Goal: Transaction & Acquisition: Obtain resource

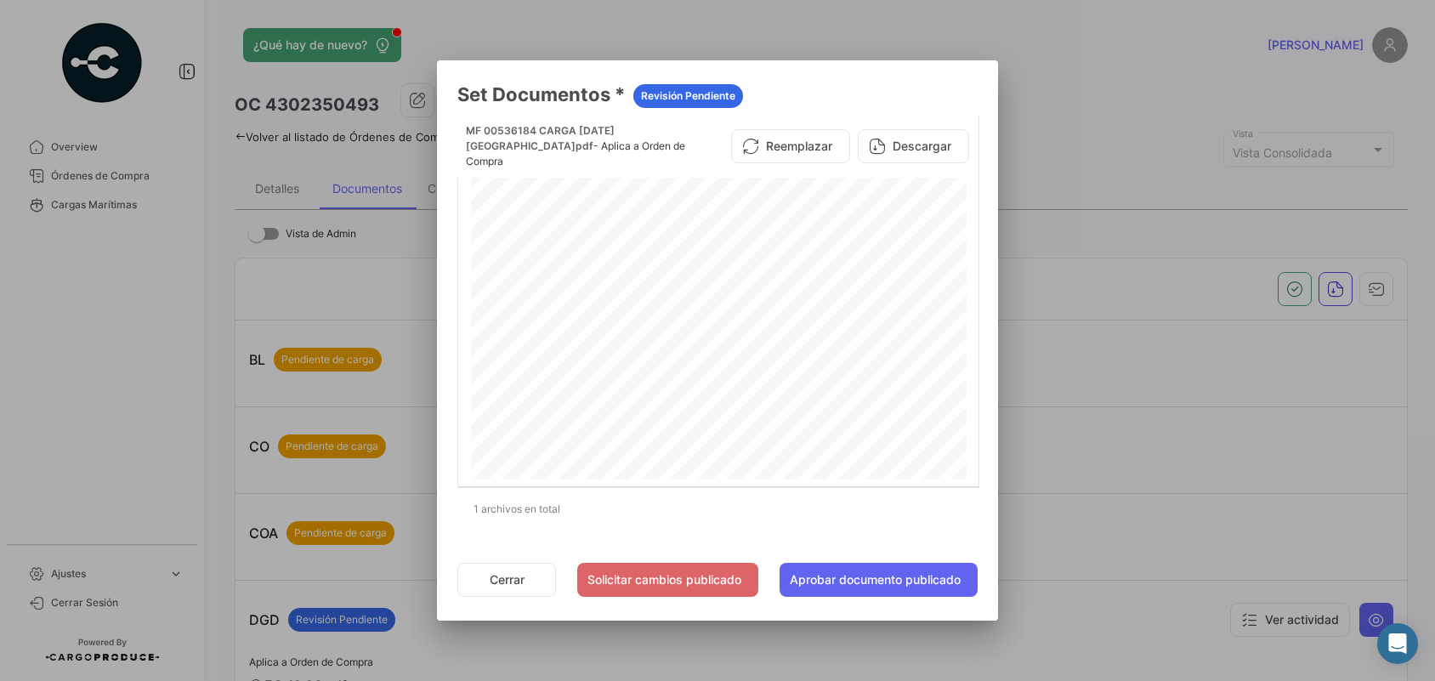
click at [108, 176] on div at bounding box center [717, 340] width 1435 height 681
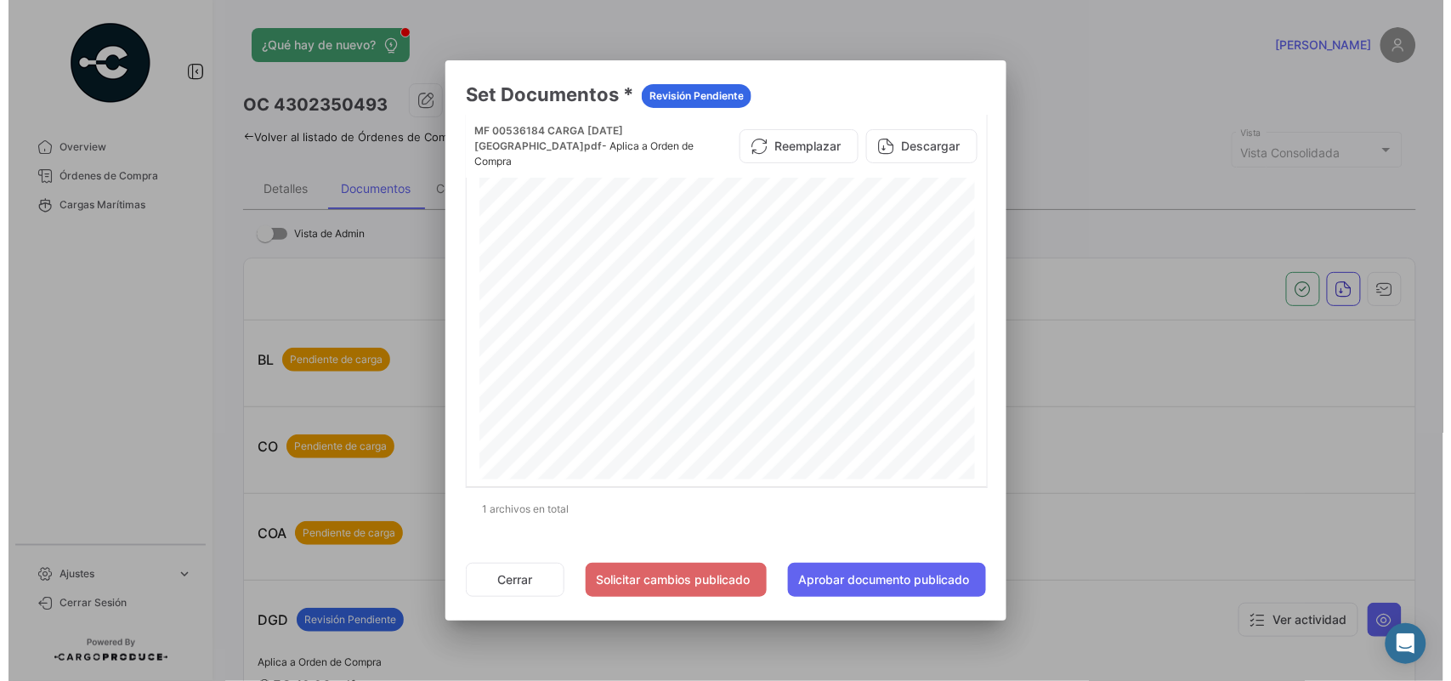
scroll to position [757, 0]
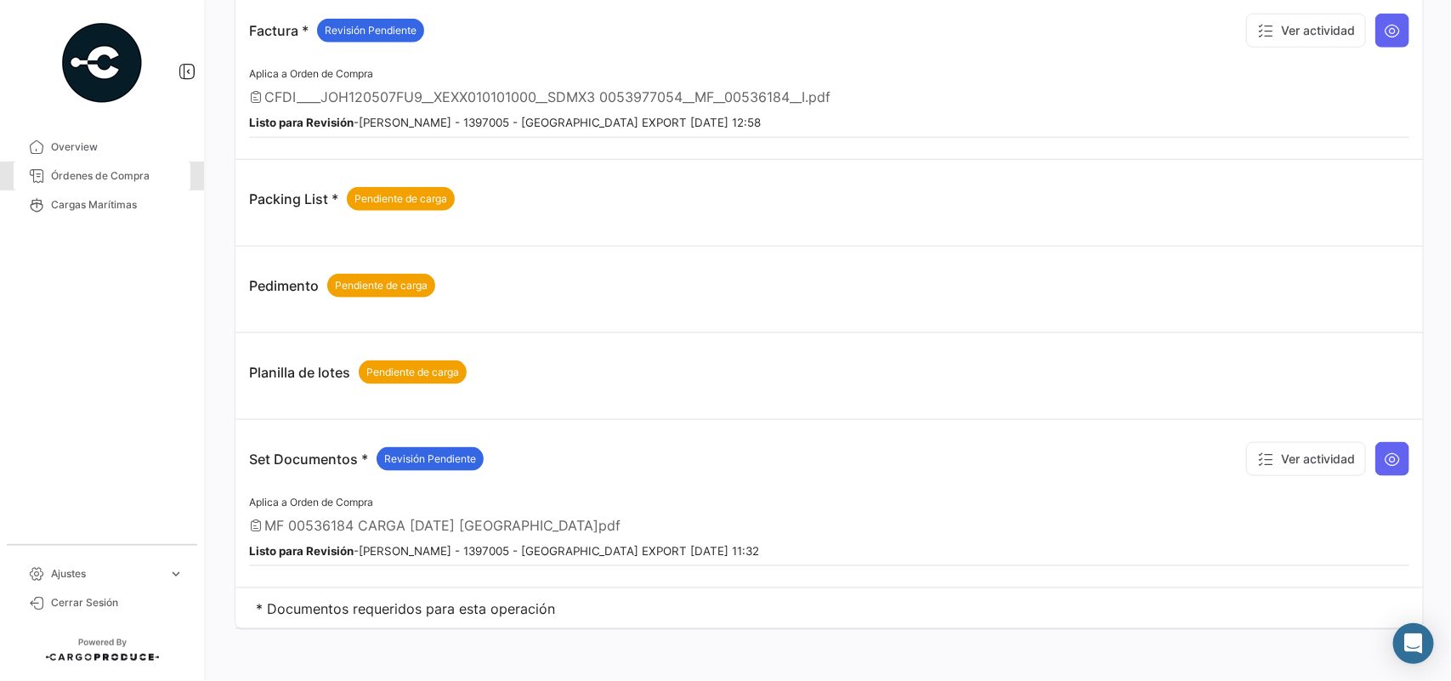
click at [108, 176] on span "Órdenes de Compra" at bounding box center [117, 175] width 133 height 15
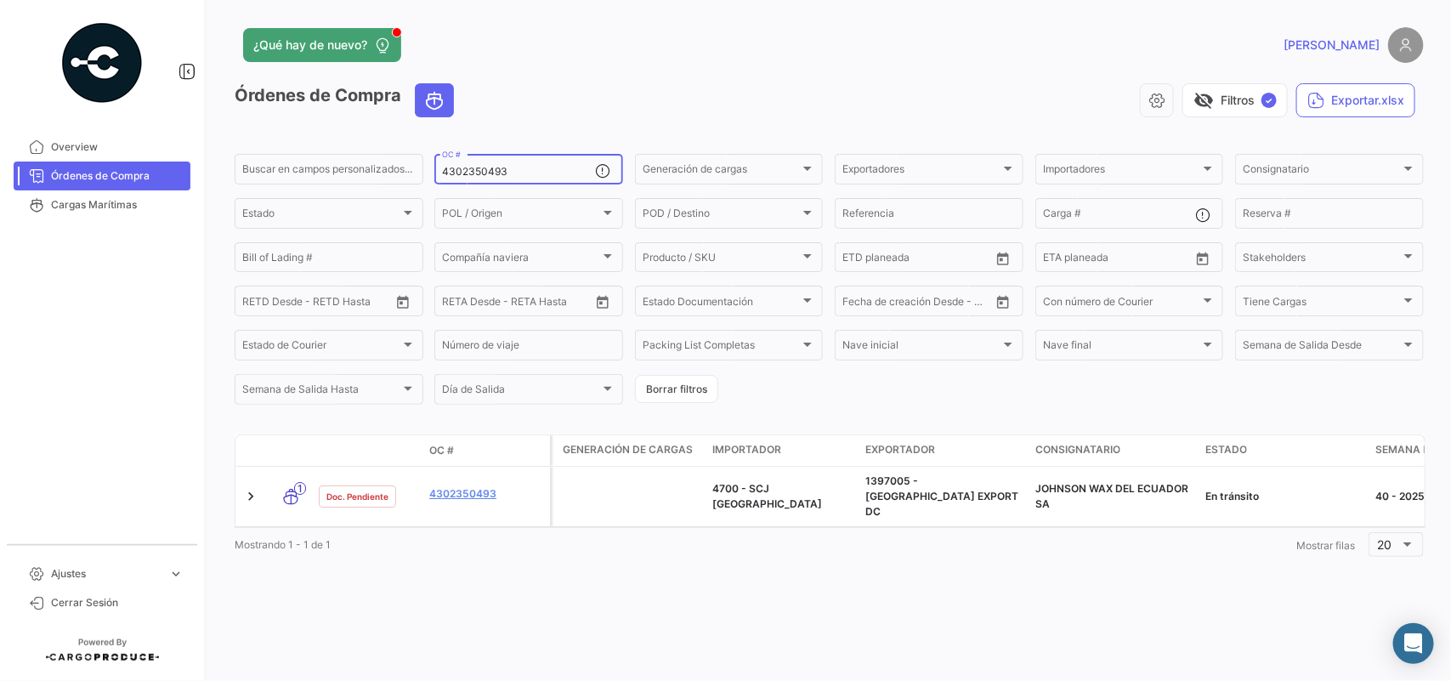
click at [534, 179] on div "4302350493 OC #" at bounding box center [518, 167] width 153 height 33
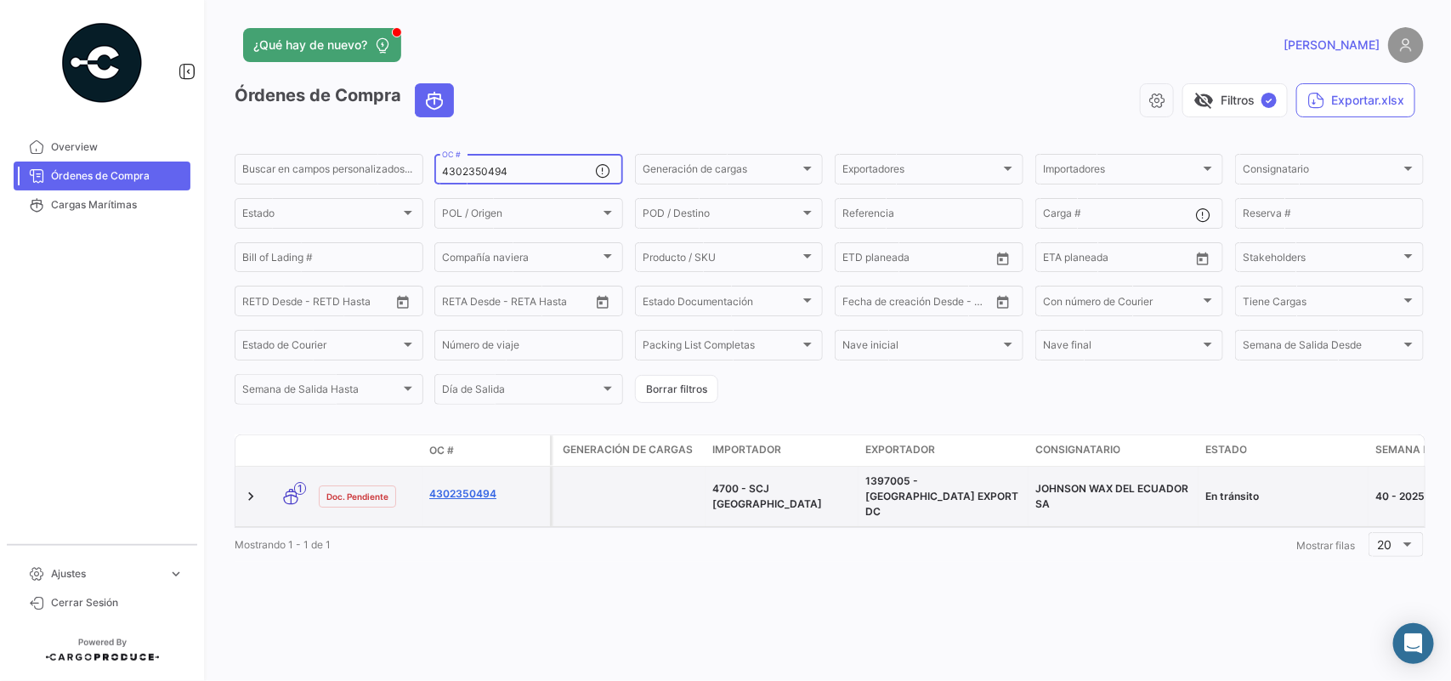
type input "4302350494"
click at [478, 486] on link "4302350494" at bounding box center [486, 493] width 114 height 15
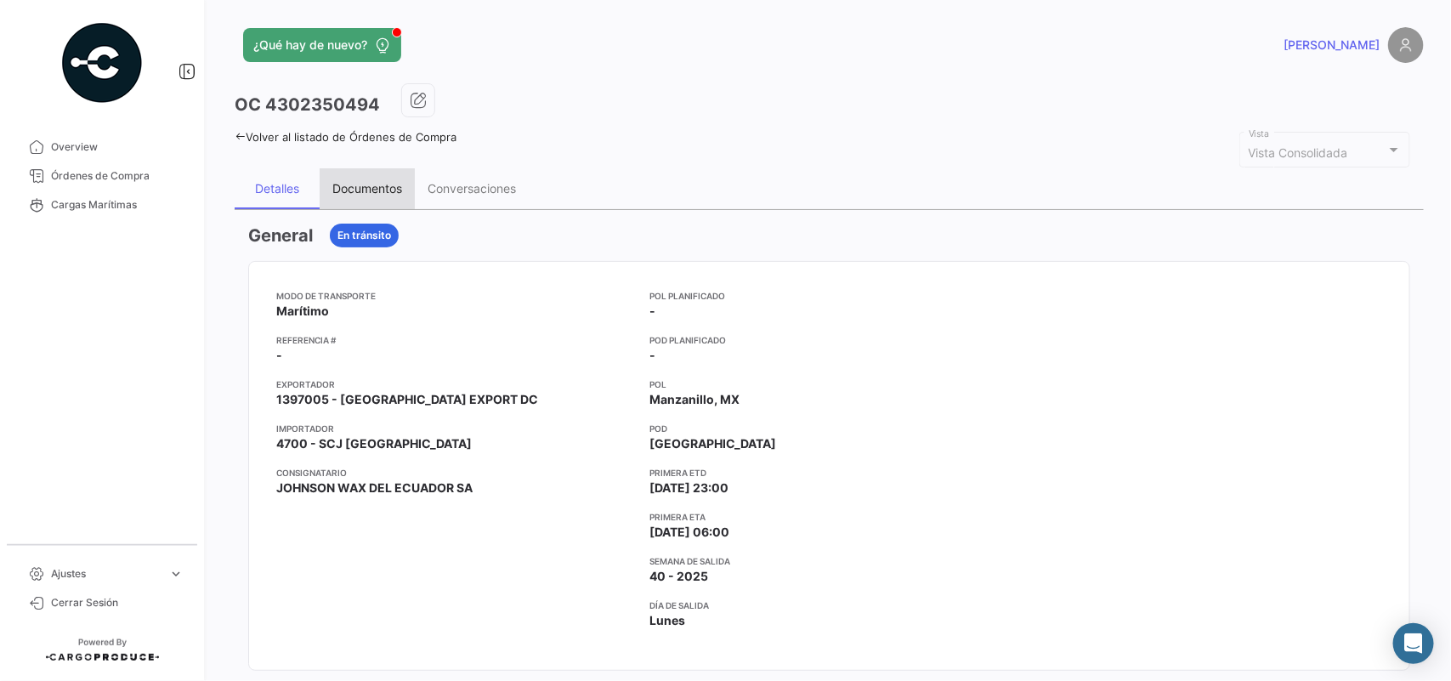
click at [377, 175] on div "Documentos" at bounding box center [367, 188] width 95 height 41
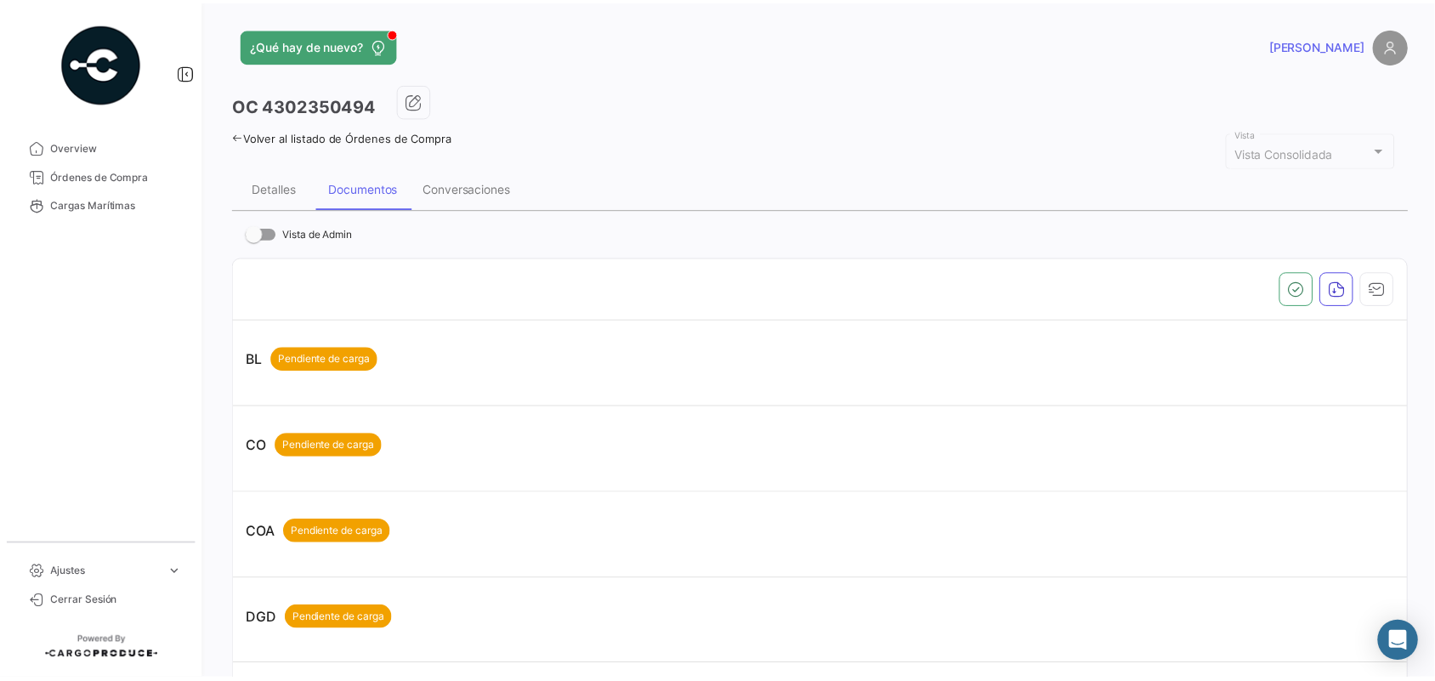
scroll to position [599, 0]
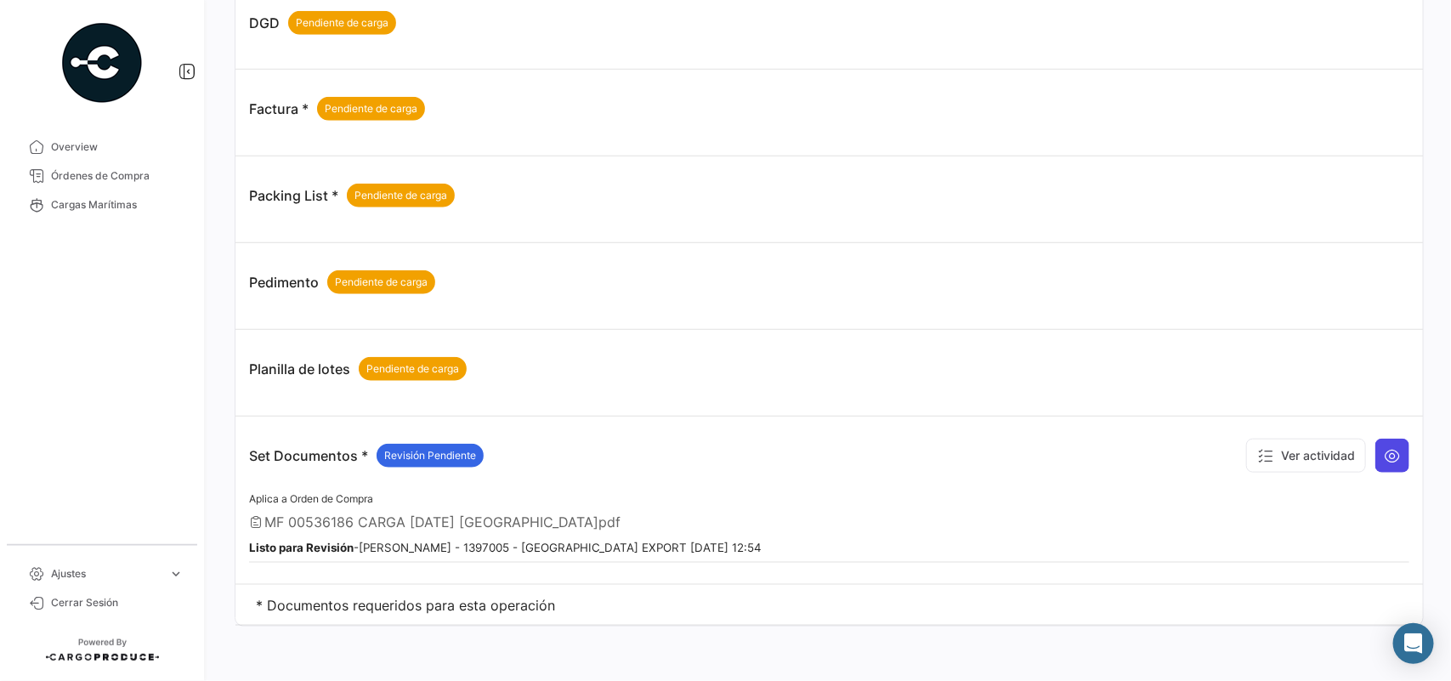
click at [1395, 456] on button at bounding box center [1392, 456] width 34 height 34
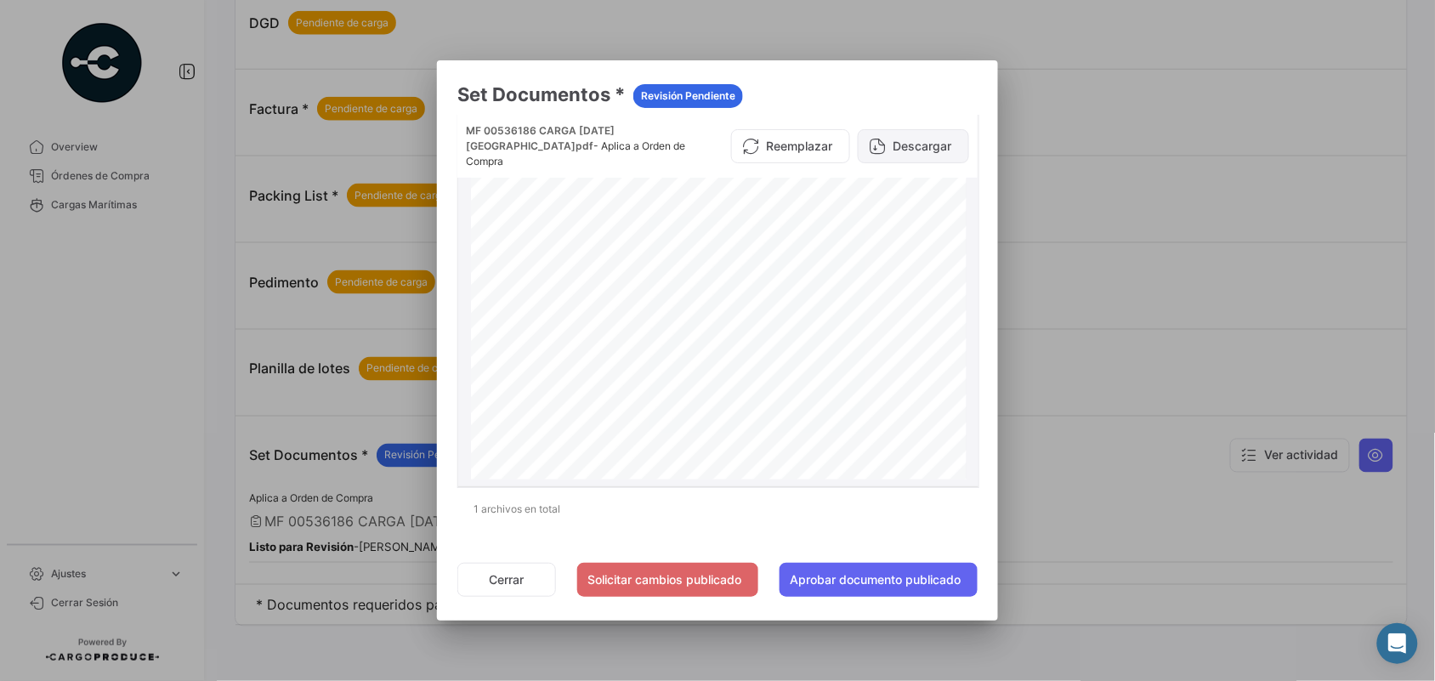
click at [894, 143] on button "Descargar" at bounding box center [913, 146] width 111 height 34
